Goal: Information Seeking & Learning: Learn about a topic

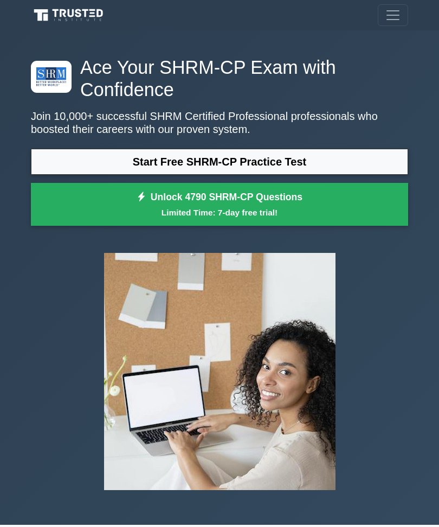
click at [272, 164] on link "Start Free SHRM-CP Practice Test" at bounding box center [220, 162] width 378 height 26
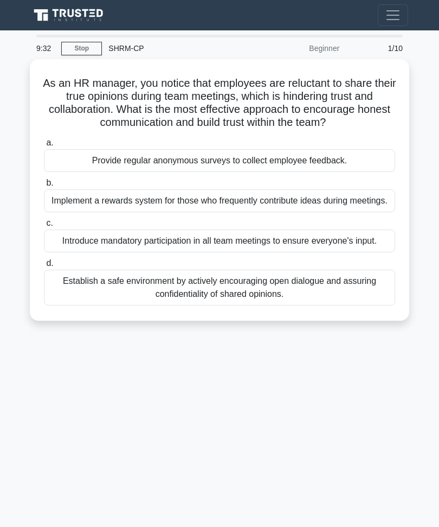
click at [280, 305] on div "Establish a safe environment by actively encouraging open dialogue and assuring…" at bounding box center [220, 288] width 352 height 36
click at [44, 267] on input "d. Establish a safe environment by actively encouraging open dialogue and assur…" at bounding box center [44, 263] width 0 height 7
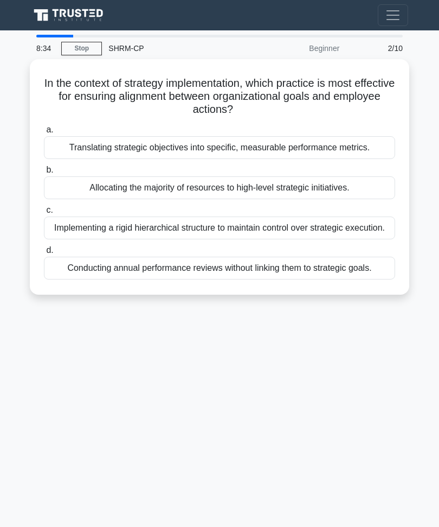
click at [282, 152] on div "Translating strategic objectives into specific, measurable performance metrics." at bounding box center [220, 147] width 352 height 23
click at [44, 133] on input "a. Translating strategic objectives into specific, measurable performance metri…" at bounding box center [44, 129] width 0 height 7
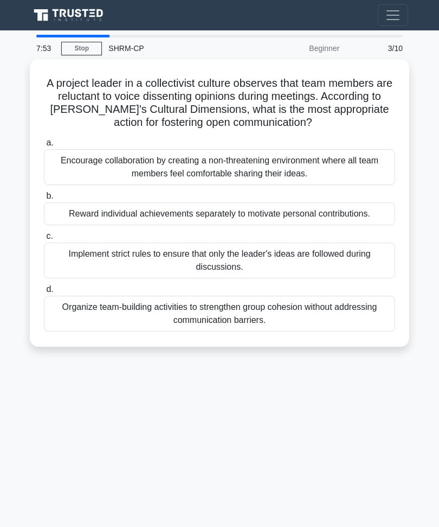
click at [258, 182] on div "Encourage collaboration by creating a non-threatening environment where all tea…" at bounding box center [220, 167] width 352 height 36
click at [44, 146] on input "a. Encourage collaboration by creating a non-threatening environment where all …" at bounding box center [44, 142] width 0 height 7
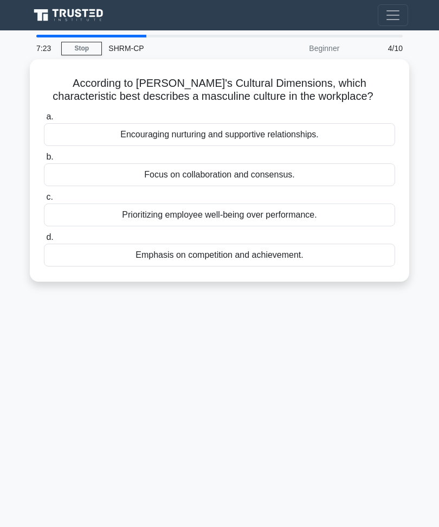
click at [255, 266] on div "Emphasis on competition and achievement." at bounding box center [220, 255] width 352 height 23
click at [44, 241] on input "d. Emphasis on competition and achievement." at bounding box center [44, 237] width 0 height 7
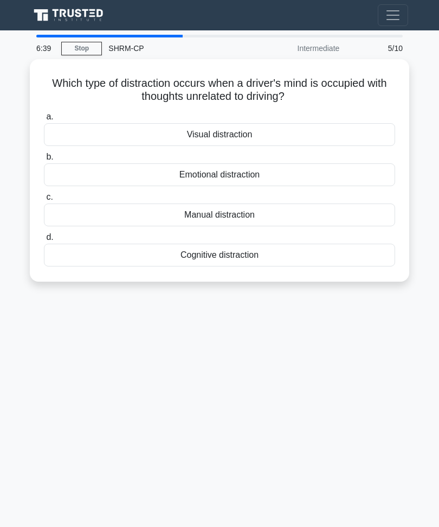
click at [239, 259] on div "Cognitive distraction" at bounding box center [220, 255] width 352 height 23
click at [44, 241] on input "d. Cognitive distraction" at bounding box center [44, 237] width 0 height 7
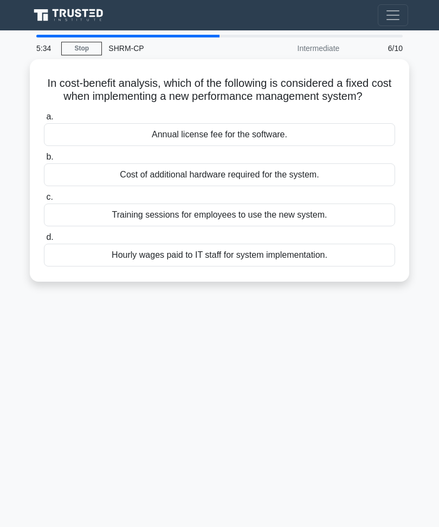
click at [246, 266] on div "Hourly wages paid to IT staff for system implementation." at bounding box center [220, 255] width 352 height 23
click at [44, 241] on input "d. Hourly wages paid to IT staff for system implementation." at bounding box center [44, 237] width 0 height 7
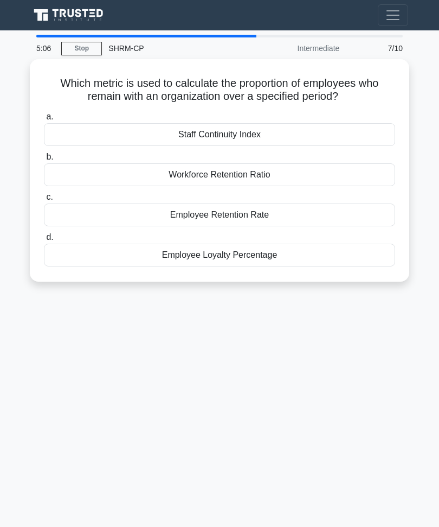
click at [243, 215] on div "Employee Retention Rate" at bounding box center [220, 214] width 352 height 23
click at [44, 201] on input "c. Employee Retention Rate" at bounding box center [44, 197] width 0 height 7
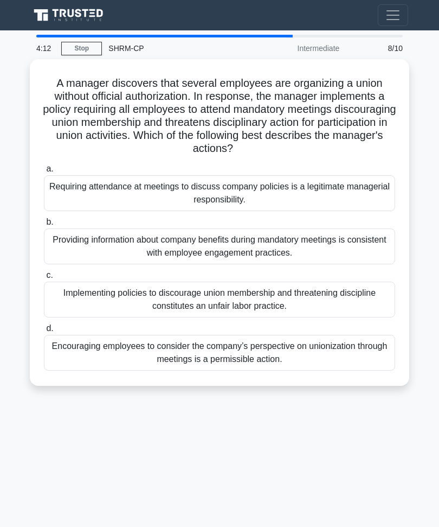
click at [265, 305] on div "Implementing policies to discourage union membership and threatening discipline…" at bounding box center [220, 300] width 352 height 36
click at [44, 279] on input "c. Implementing policies to discourage union membership and threatening discipl…" at bounding box center [44, 275] width 0 height 7
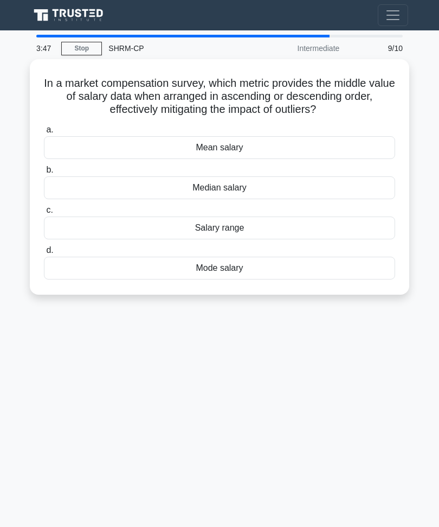
click at [245, 199] on div "Median salary" at bounding box center [220, 187] width 352 height 23
click at [44, 174] on input "b. Median salary" at bounding box center [44, 170] width 0 height 7
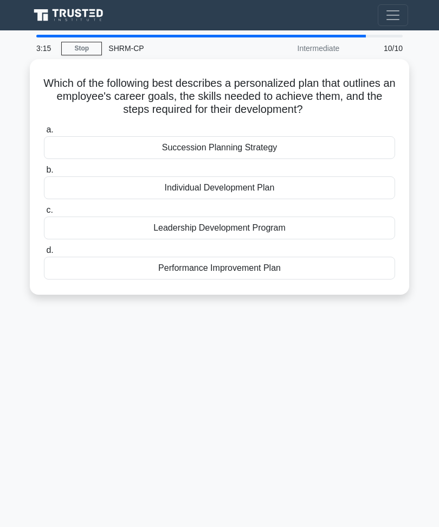
click at [241, 156] on div "Succession Planning Strategy" at bounding box center [220, 147] width 352 height 23
click at [44, 133] on input "a. Succession Planning Strategy" at bounding box center [44, 129] width 0 height 7
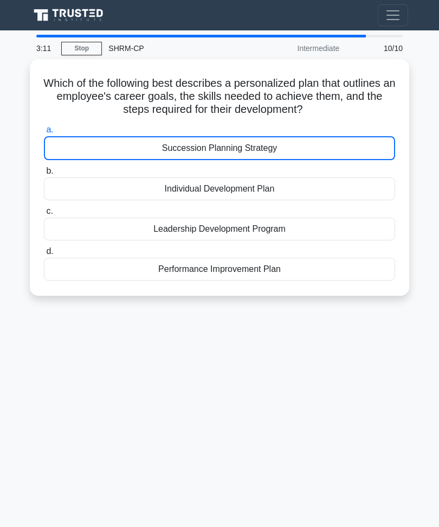
click at [396, 24] on button "Toggle navigation" at bounding box center [393, 15] width 30 height 22
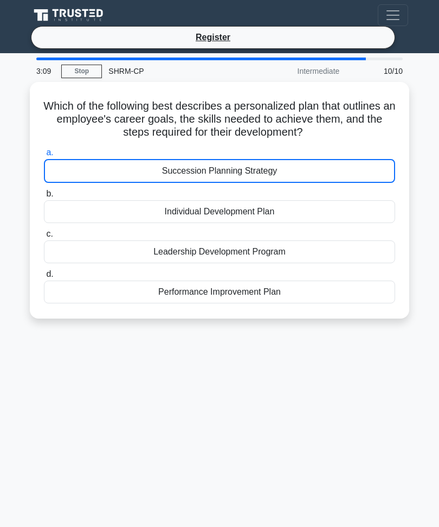
click at [246, 523] on div "3:09 Stop SHRM-CP Intermediate 10/10 Which of the following best describes a pe…" at bounding box center [219, 329] width 391 height 543
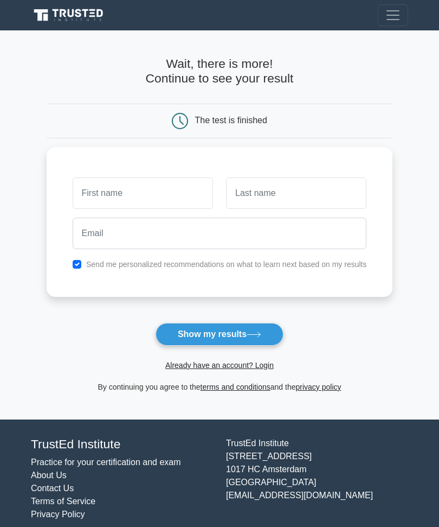
click at [222, 332] on button "Show my results" at bounding box center [220, 334] width 128 height 23
